Goal: Transaction & Acquisition: Purchase product/service

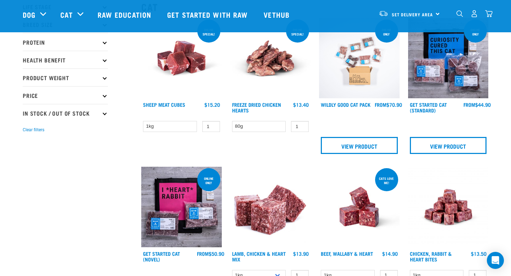
scroll to position [61, 0]
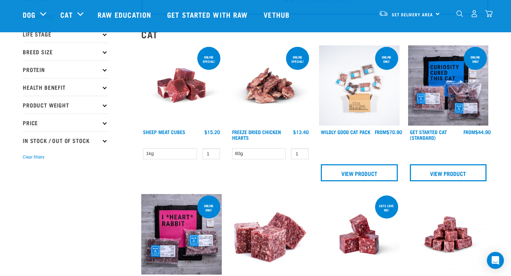
click at [339, 67] on img at bounding box center [359, 85] width 81 height 81
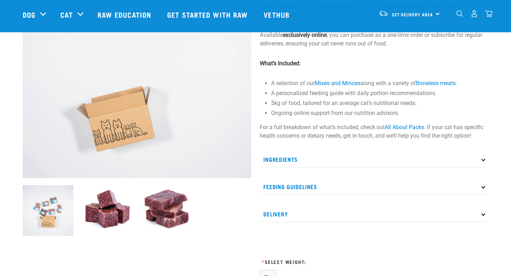
scroll to position [94, 0]
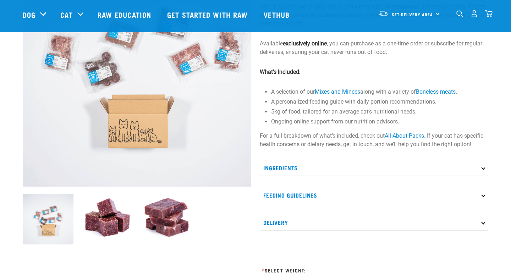
click at [95, 239] on img at bounding box center [107, 219] width 51 height 51
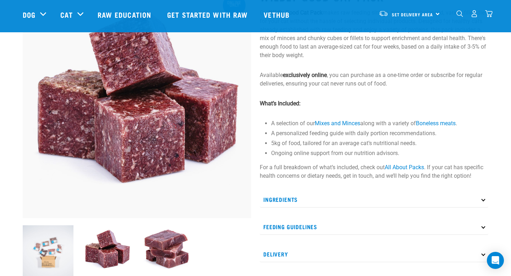
scroll to position [51, 0]
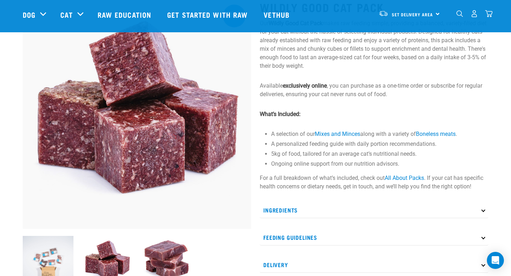
click at [189, 259] on img at bounding box center [166, 261] width 51 height 51
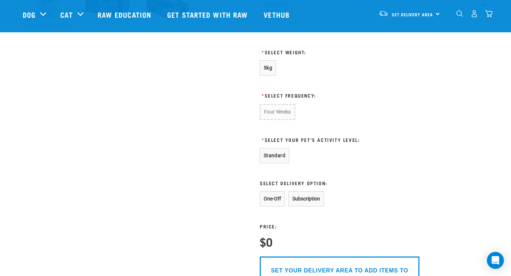
scroll to position [313, 0]
click at [267, 66] on span "5kg" at bounding box center [268, 67] width 9 height 6
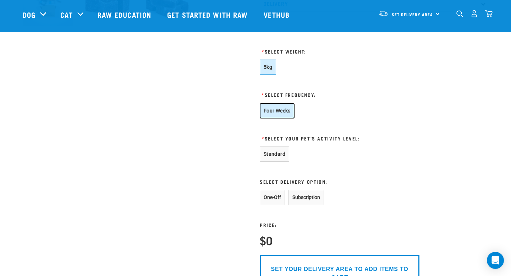
click at [277, 111] on button "Four Weeks" at bounding box center [277, 110] width 35 height 15
click at [277, 150] on button "Standard" at bounding box center [274, 154] width 29 height 15
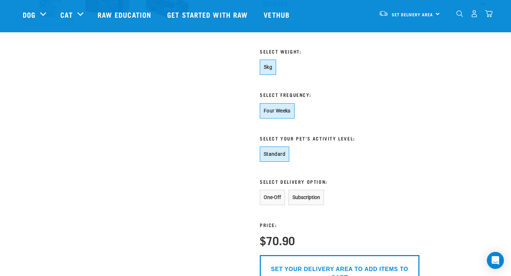
click at [277, 208] on div "Price: $70.90" at bounding box center [277, 226] width 35 height 42
click at [274, 201] on button "One-Off" at bounding box center [272, 197] width 25 height 15
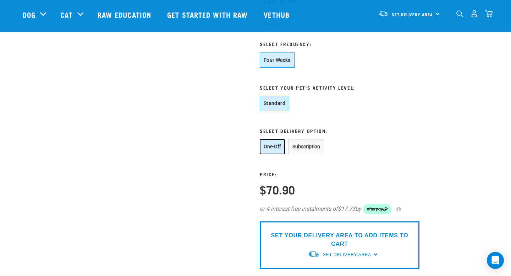
scroll to position [374, 0]
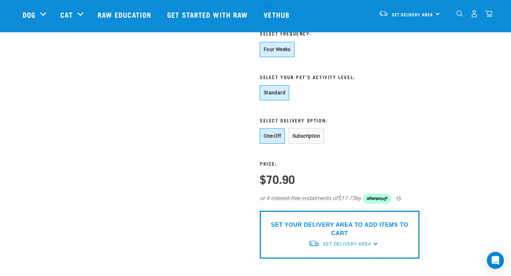
click at [311, 121] on h3 "Select Delivery Option:" at bounding box center [340, 120] width 160 height 5
click at [302, 136] on button "Subscription" at bounding box center [307, 136] width 36 height 15
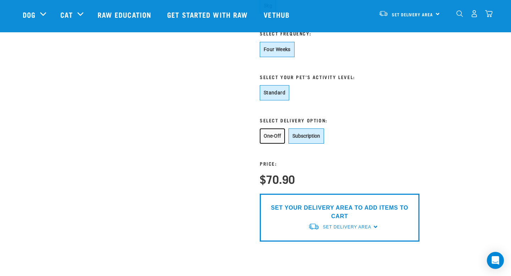
click at [279, 133] on button "One-Off" at bounding box center [272, 136] width 25 height 15
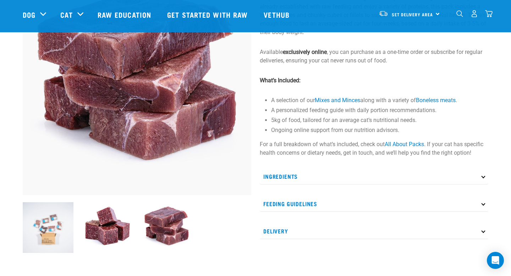
scroll to position [0, 0]
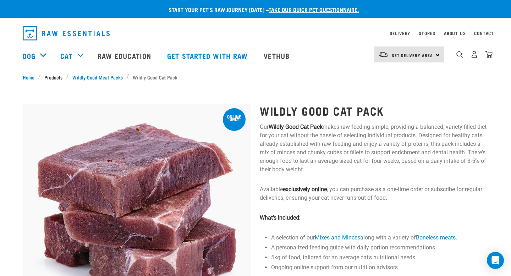
click at [54, 76] on link "Products" at bounding box center [54, 76] width 26 height 7
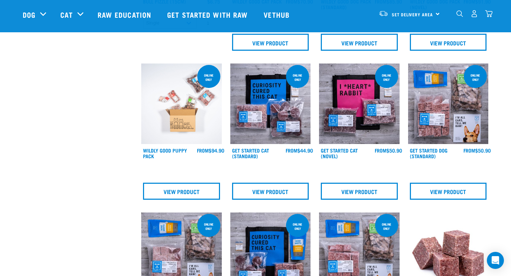
scroll to position [311, 0]
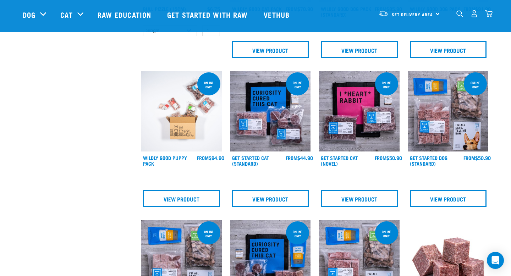
click at [266, 122] on img at bounding box center [270, 111] width 81 height 81
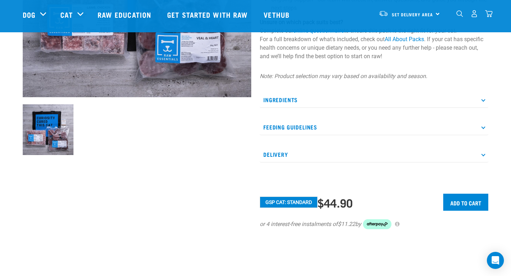
scroll to position [183, 0]
click at [286, 96] on p "Ingredients" at bounding box center [374, 100] width 229 height 16
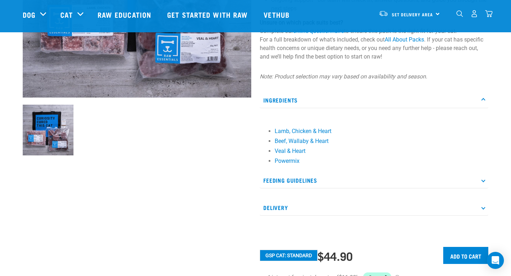
click at [283, 96] on p "Ingredients" at bounding box center [374, 100] width 229 height 16
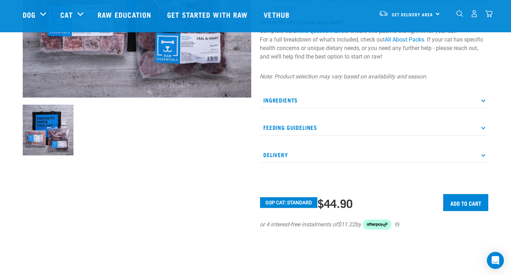
click at [283, 96] on p "Ingredients" at bounding box center [374, 100] width 229 height 16
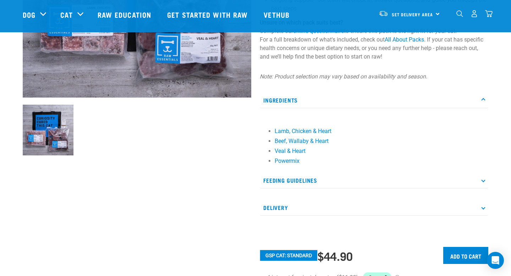
click at [283, 96] on p "Ingredients" at bounding box center [374, 100] width 229 height 16
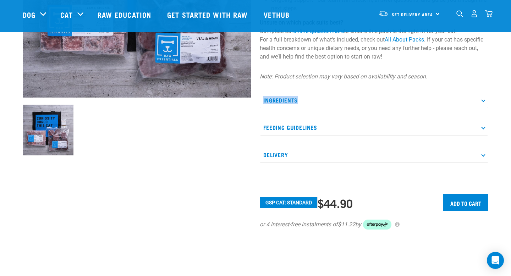
click at [283, 96] on p "Ingredients" at bounding box center [374, 100] width 229 height 16
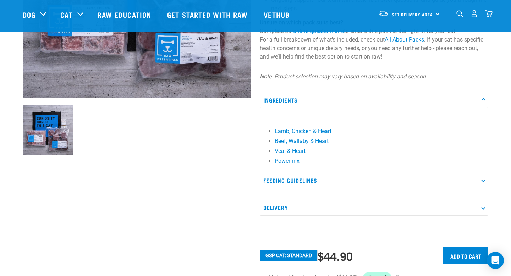
click at [283, 98] on p "Ingredients" at bounding box center [374, 100] width 229 height 16
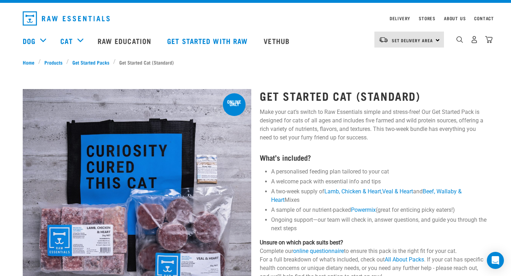
scroll to position [10, 0]
